Goal: Task Accomplishment & Management: Use online tool/utility

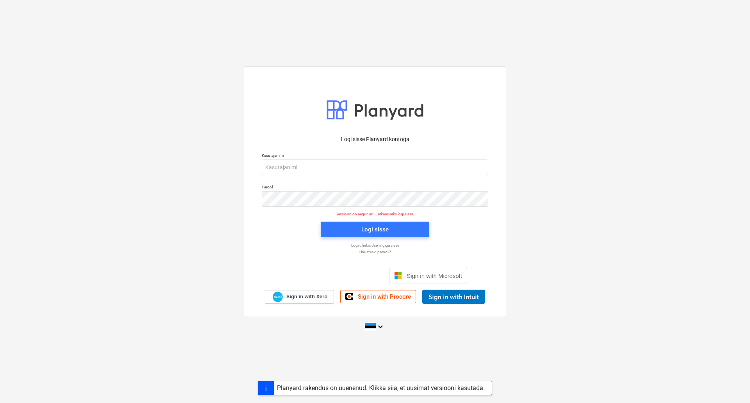
click at [312, 158] on p "Kasutajanimi" at bounding box center [375, 156] width 227 height 7
click at [306, 164] on input "email" at bounding box center [375, 167] width 227 height 16
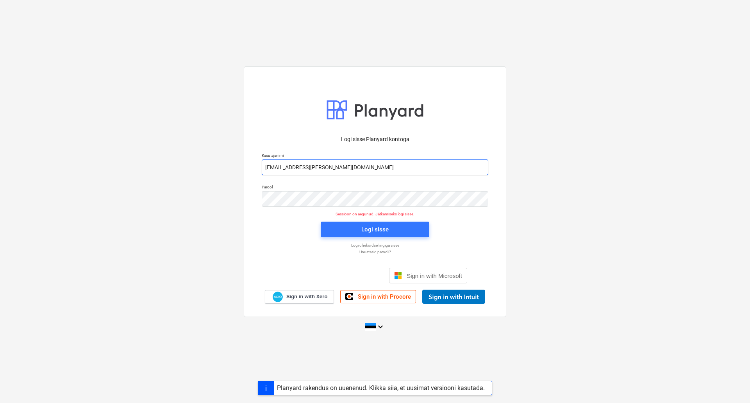
type input "[EMAIL_ADDRESS][PERSON_NAME][DOMAIN_NAME]"
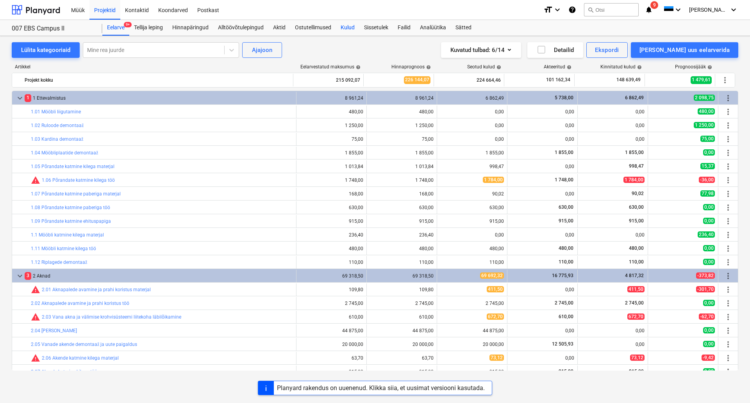
click at [356, 26] on div "Kulud" at bounding box center [347, 28] width 23 height 16
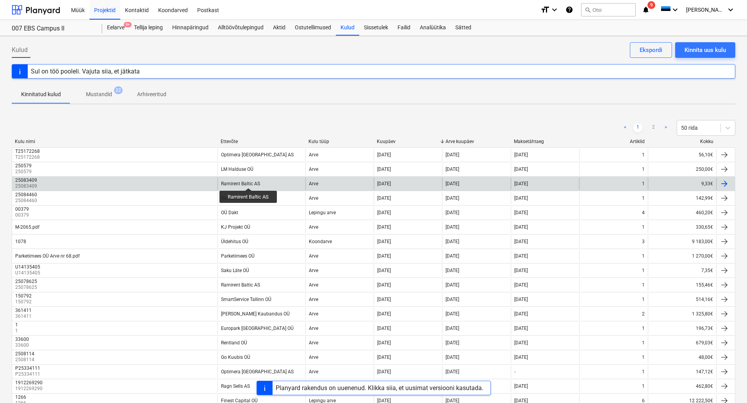
click at [249, 181] on div "Ramirent Baltic AS" at bounding box center [240, 183] width 39 height 5
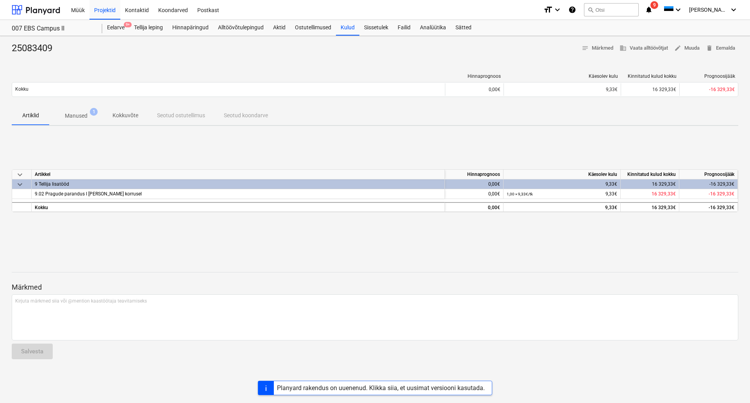
click at [81, 116] on p "Manused" at bounding box center [76, 116] width 23 height 8
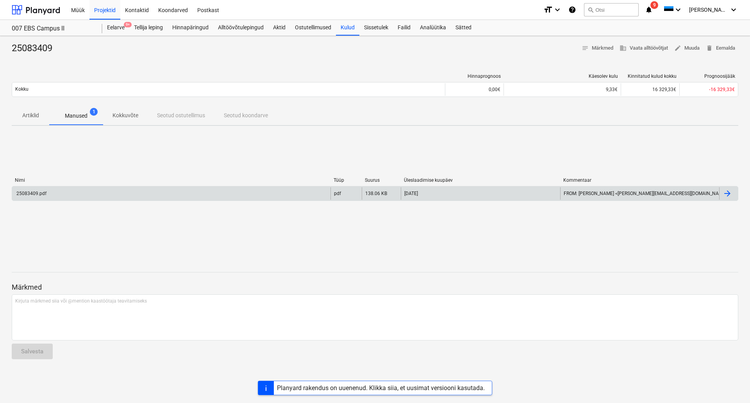
click at [79, 193] on div "25083409.pdf" at bounding box center [171, 193] width 318 height 13
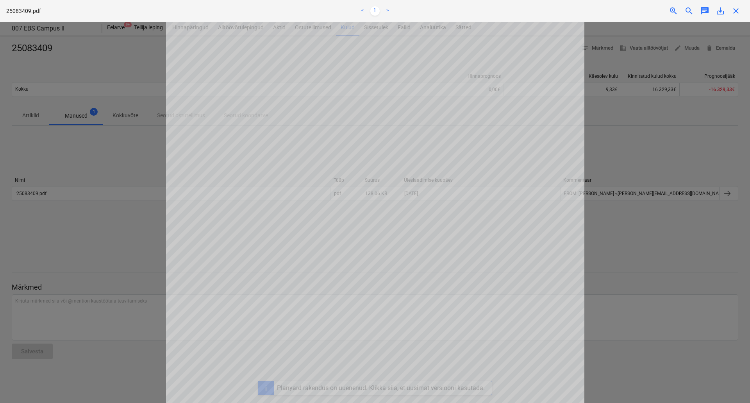
click at [675, 139] on div at bounding box center [375, 212] width 750 height 381
click at [735, 10] on div "Projekti ületoomine ebaõnnestus" at bounding box center [640, 8] width 211 height 16
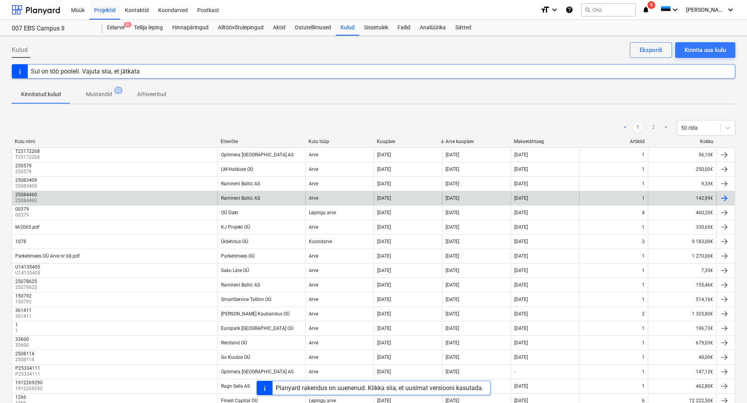
click at [201, 194] on div "25084460 25084460" at bounding box center [115, 198] width 206 height 13
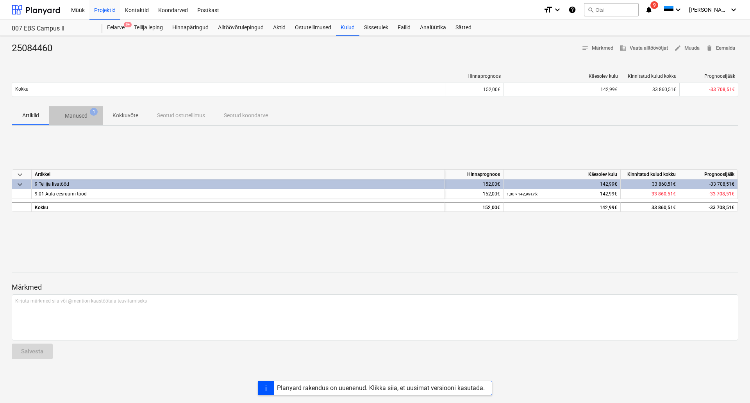
click at [68, 114] on p "Manused" at bounding box center [76, 116] width 23 height 8
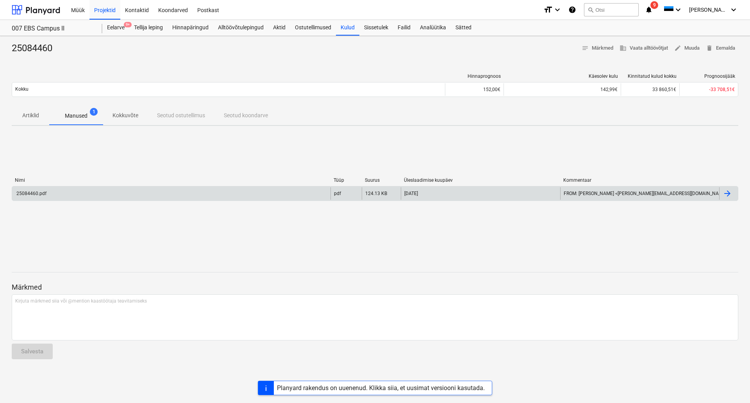
click at [88, 188] on div "25084460.pdf" at bounding box center [171, 193] width 318 height 13
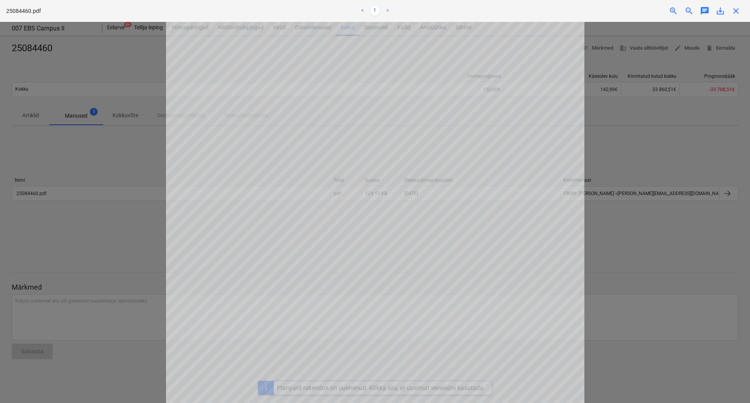
click at [738, 12] on div "Projekti ületoomine ebaõnnestus" at bounding box center [640, 8] width 211 height 16
click at [733, 15] on div "Projekti ületoomine ebaõnnestus" at bounding box center [640, 8] width 211 height 16
click at [734, 11] on div "Projekti ületoomine ebaõnnestus" at bounding box center [640, 8] width 211 height 16
click at [77, 89] on div at bounding box center [375, 212] width 750 height 381
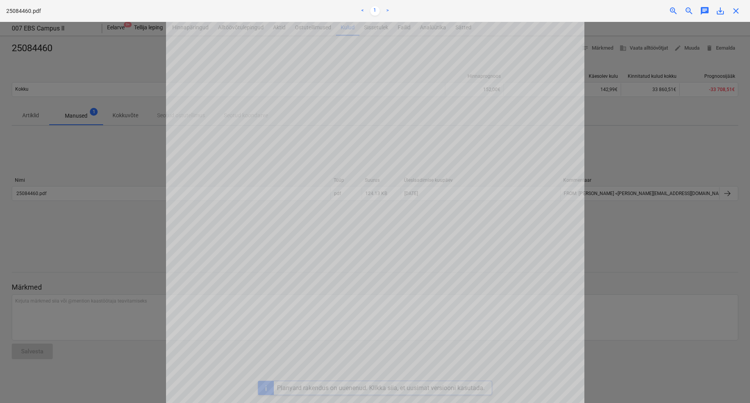
click at [79, 72] on div at bounding box center [375, 212] width 750 height 381
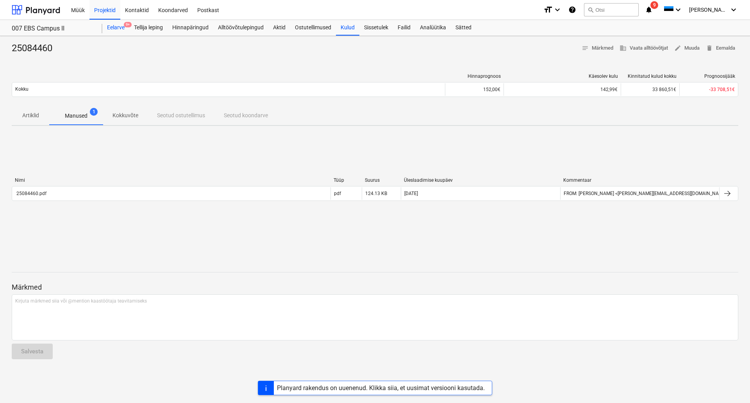
click at [120, 27] on div "Eelarve 9+" at bounding box center [115, 28] width 27 height 16
